Goal: Entertainment & Leisure: Consume media (video, audio)

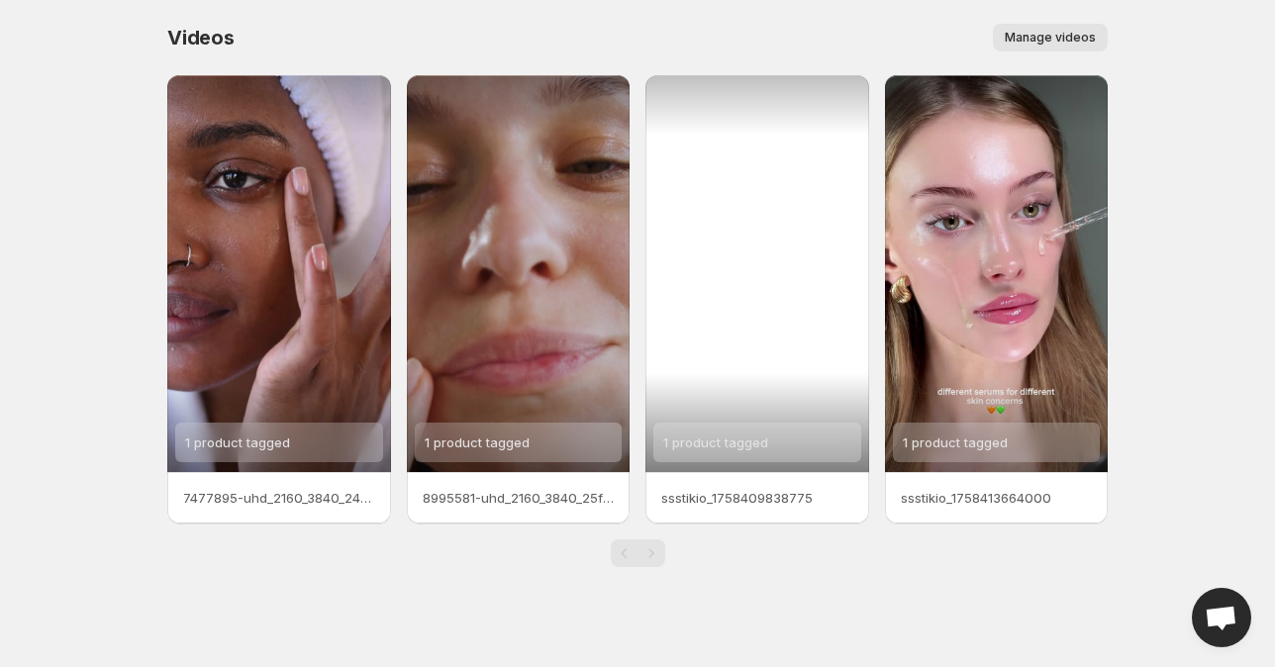
click at [762, 332] on div "1 product tagged" at bounding box center [757, 273] width 224 height 397
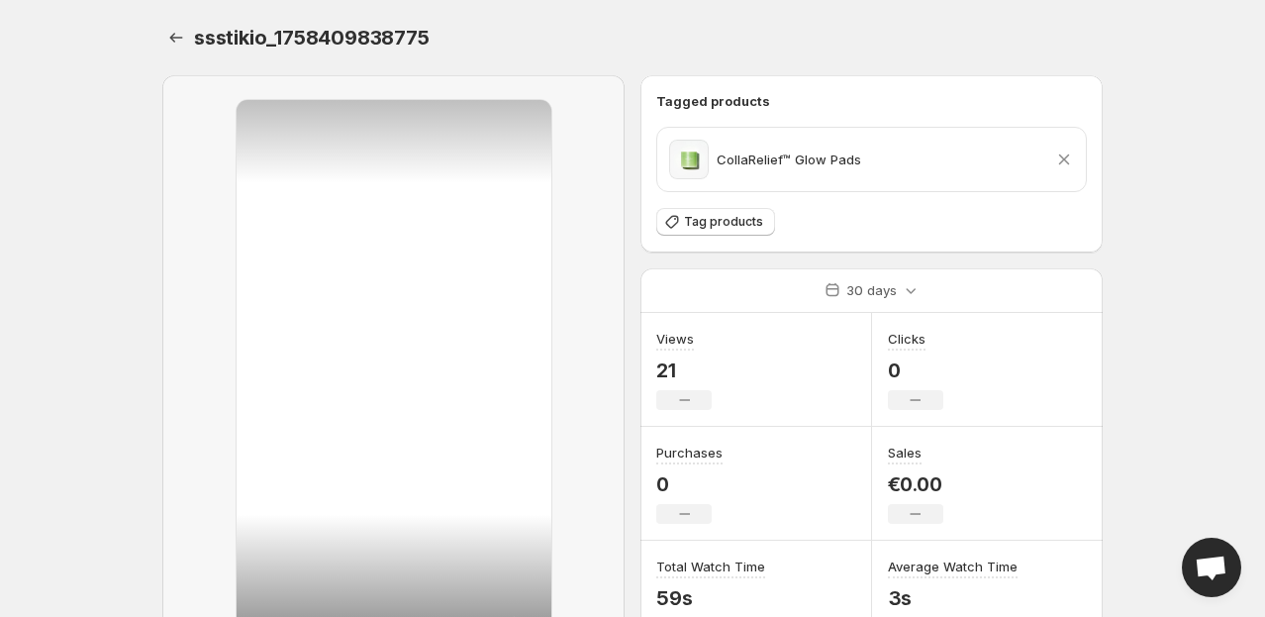
scroll to position [132, 0]
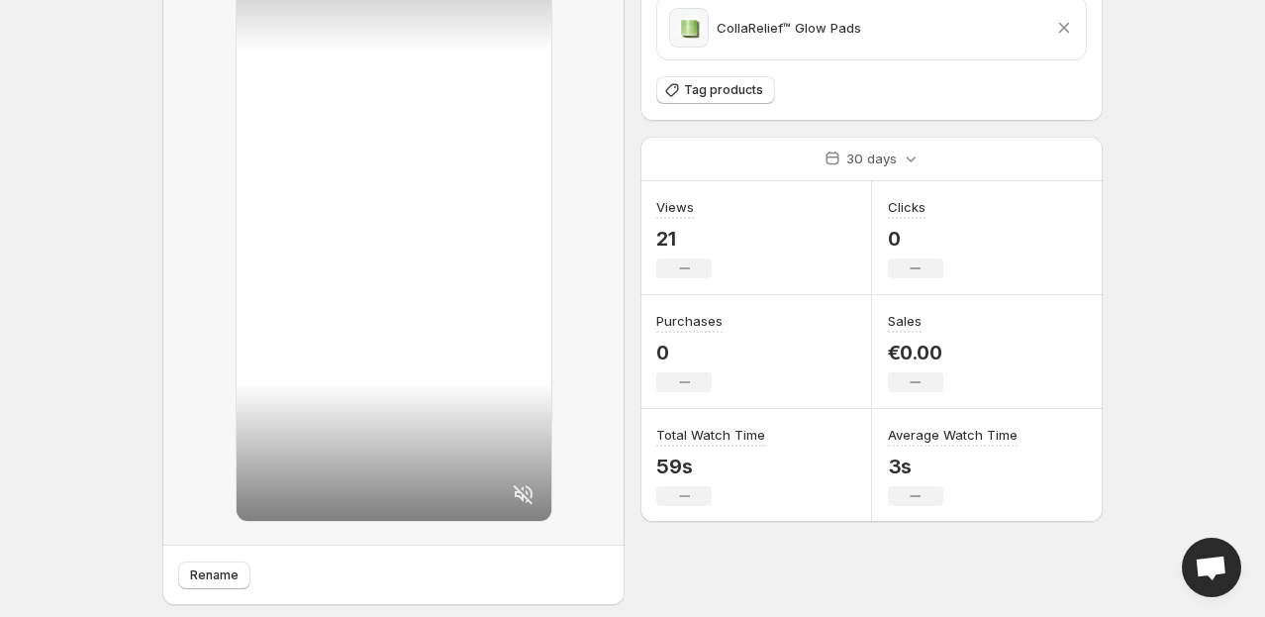
click at [531, 501] on icon at bounding box center [523, 494] width 20 height 20
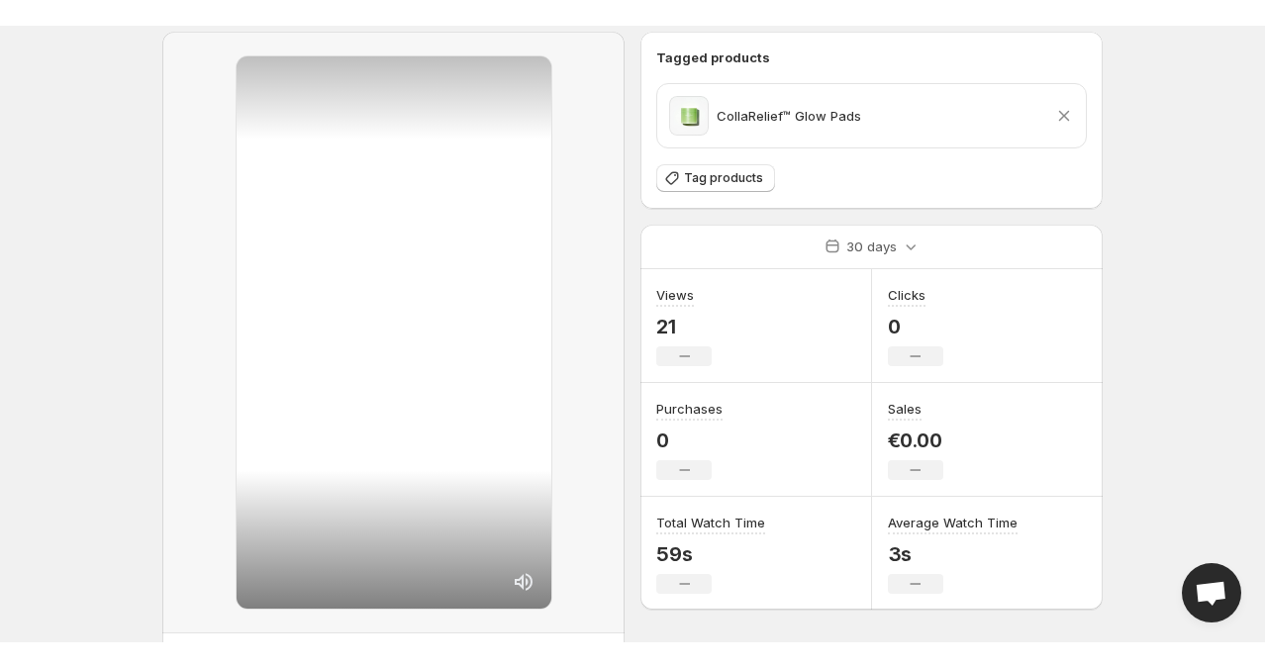
scroll to position [50, 0]
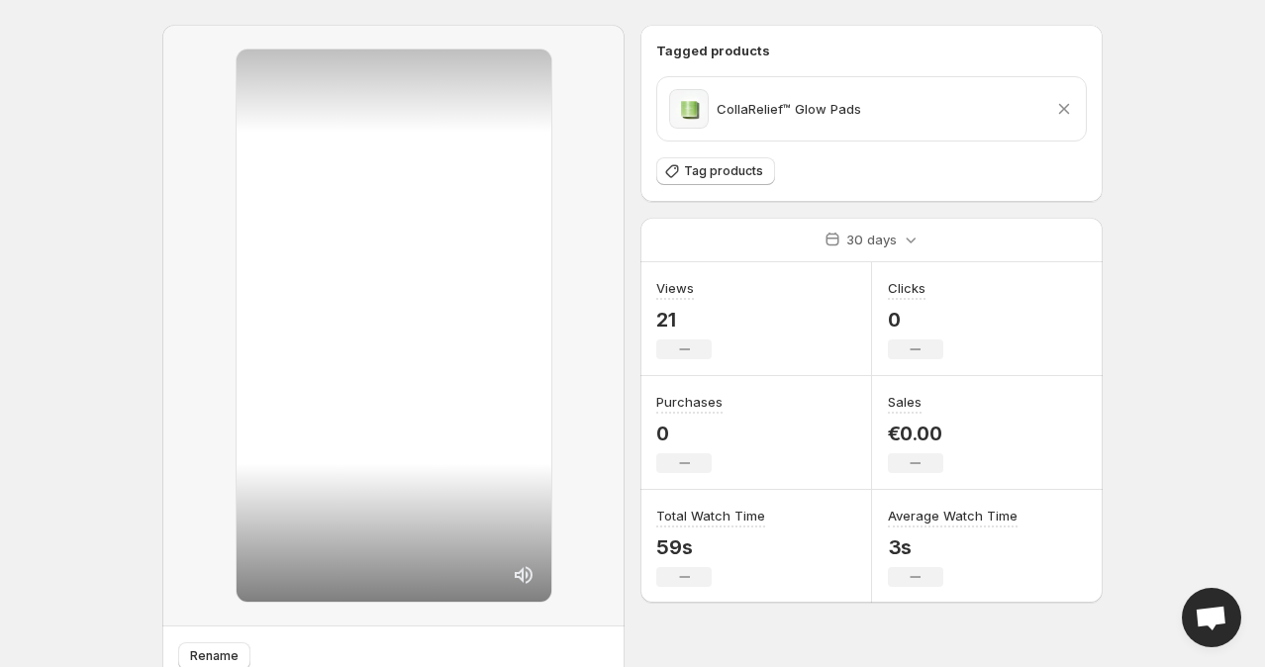
click at [527, 582] on icon at bounding box center [524, 575] width 24 height 24
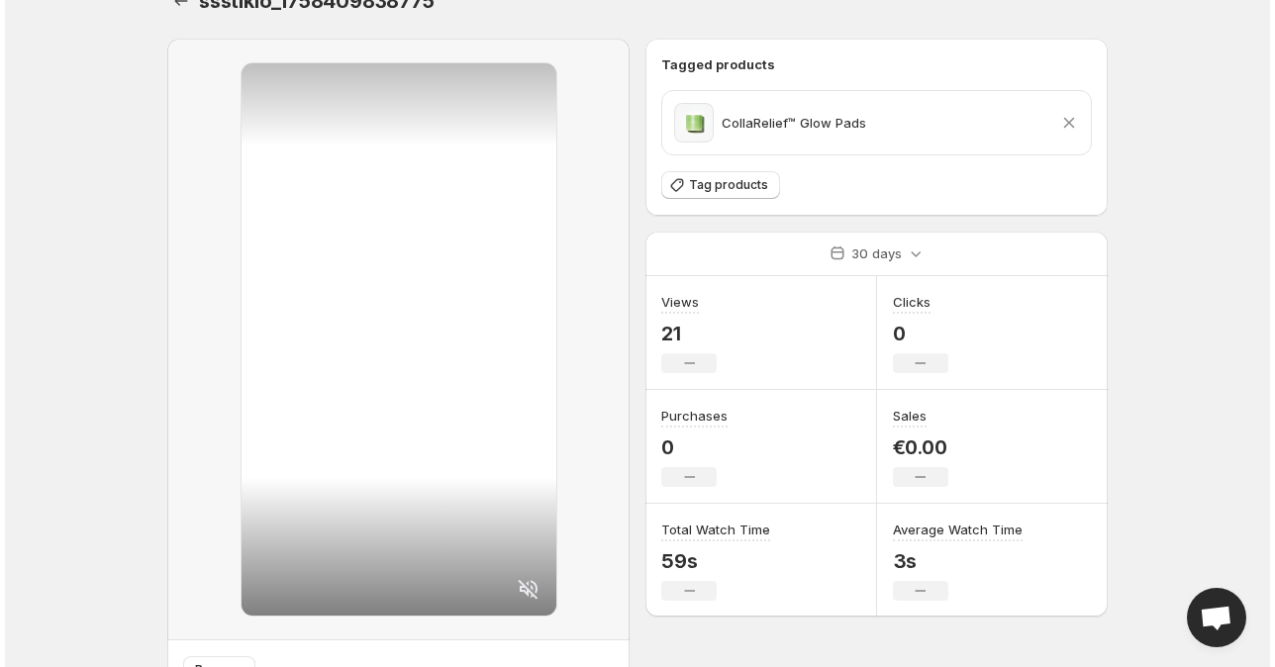
scroll to position [0, 0]
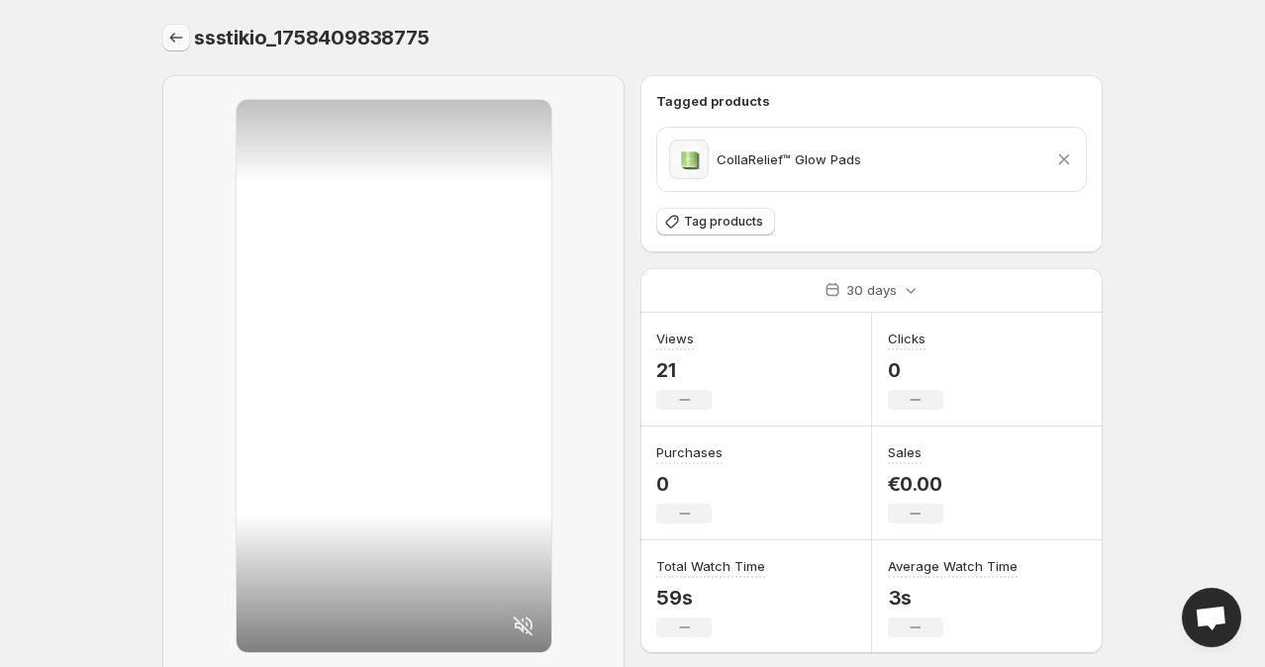
click at [179, 38] on icon "Settings" at bounding box center [176, 38] width 20 height 20
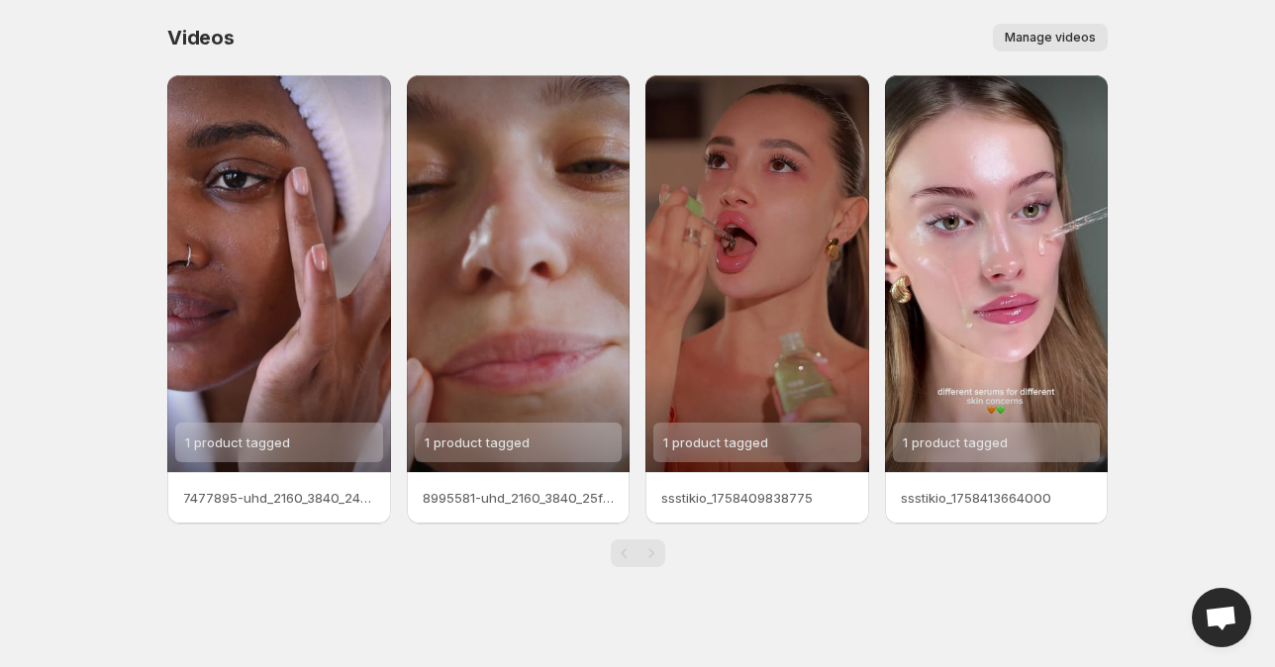
click at [175, 42] on span "Videos" at bounding box center [200, 38] width 67 height 24
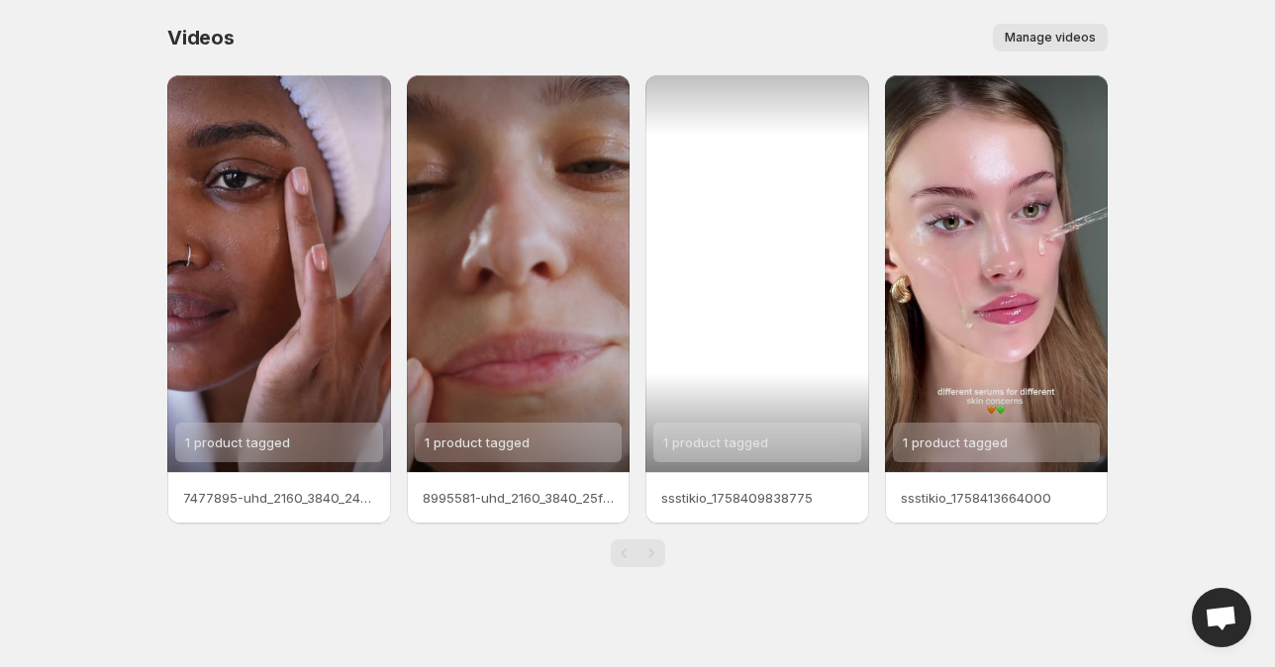
click at [712, 283] on div "1 product tagged" at bounding box center [757, 273] width 224 height 397
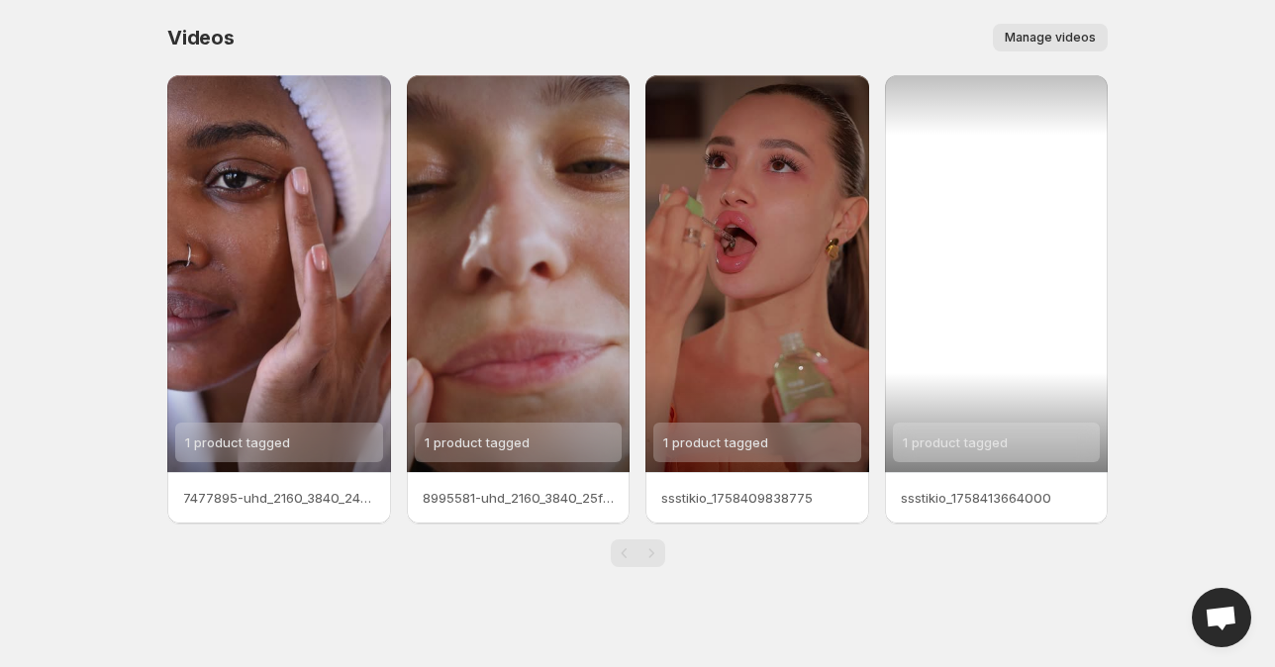
click at [1034, 314] on div "1 product tagged" at bounding box center [997, 273] width 224 height 397
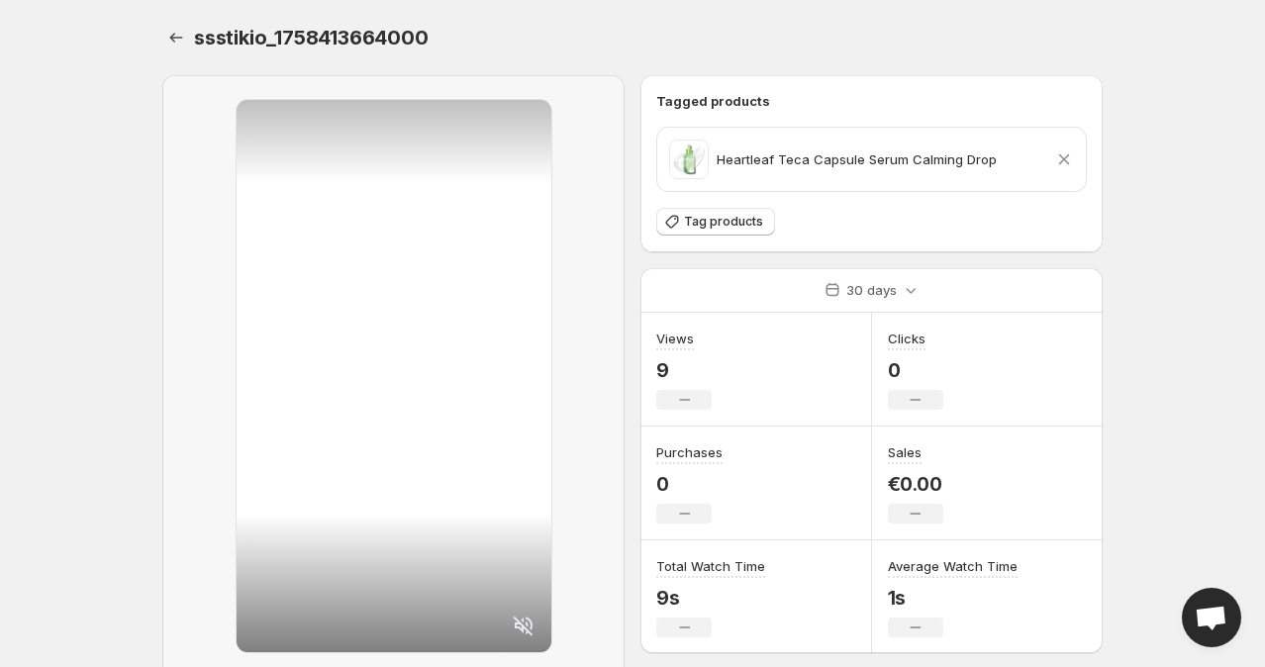
click at [524, 617] on icon at bounding box center [524, 626] width 24 height 24
click at [113, 364] on body "Home Feeds Videos Subscription Settings ssstikio_1758413664000. This page is re…" at bounding box center [632, 333] width 1265 height 667
click at [523, 615] on icon at bounding box center [524, 626] width 24 height 24
